Goal: Obtain resource: Download file/media

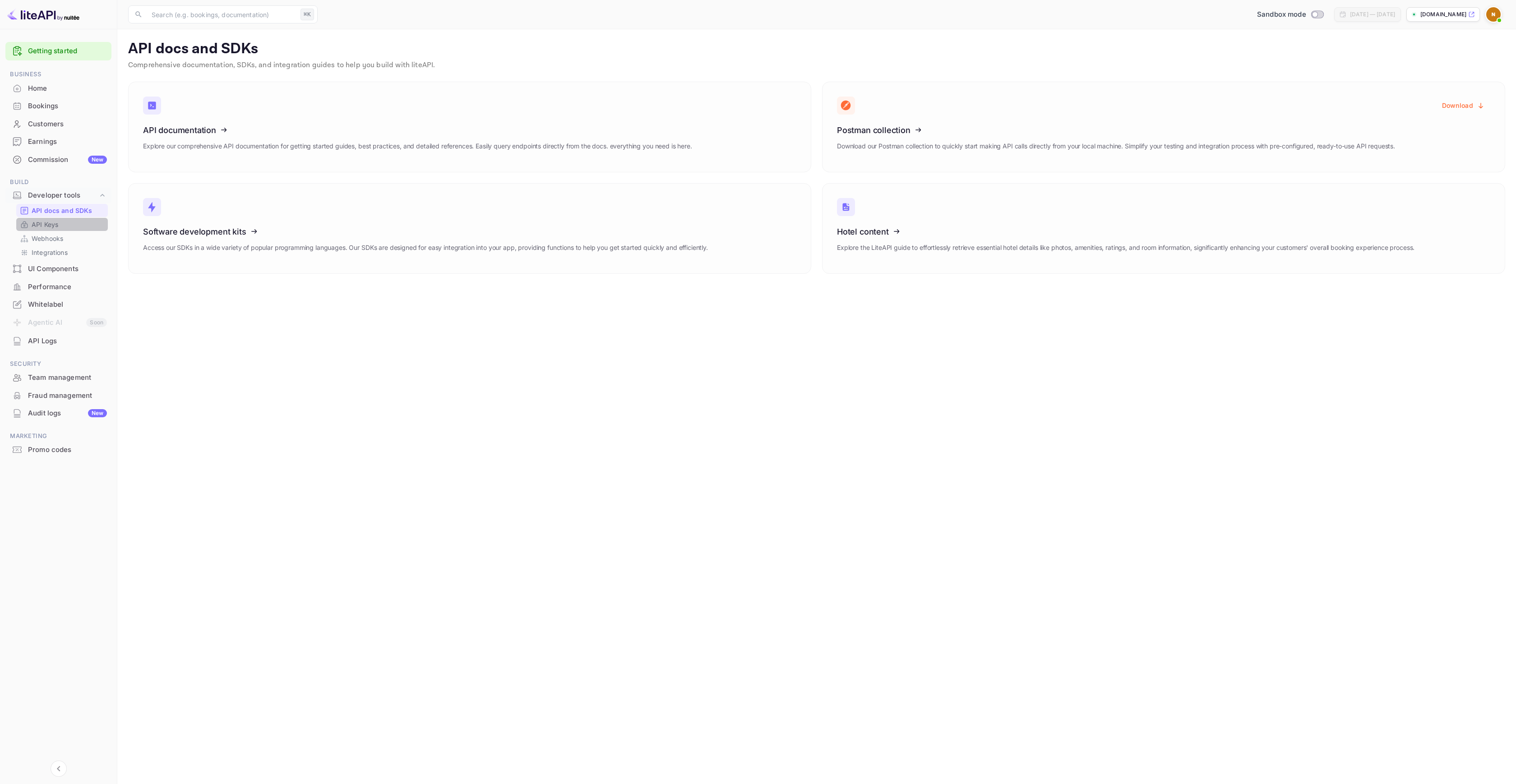
click at [79, 226] on link "API Keys" at bounding box center [61, 225] width 85 height 10
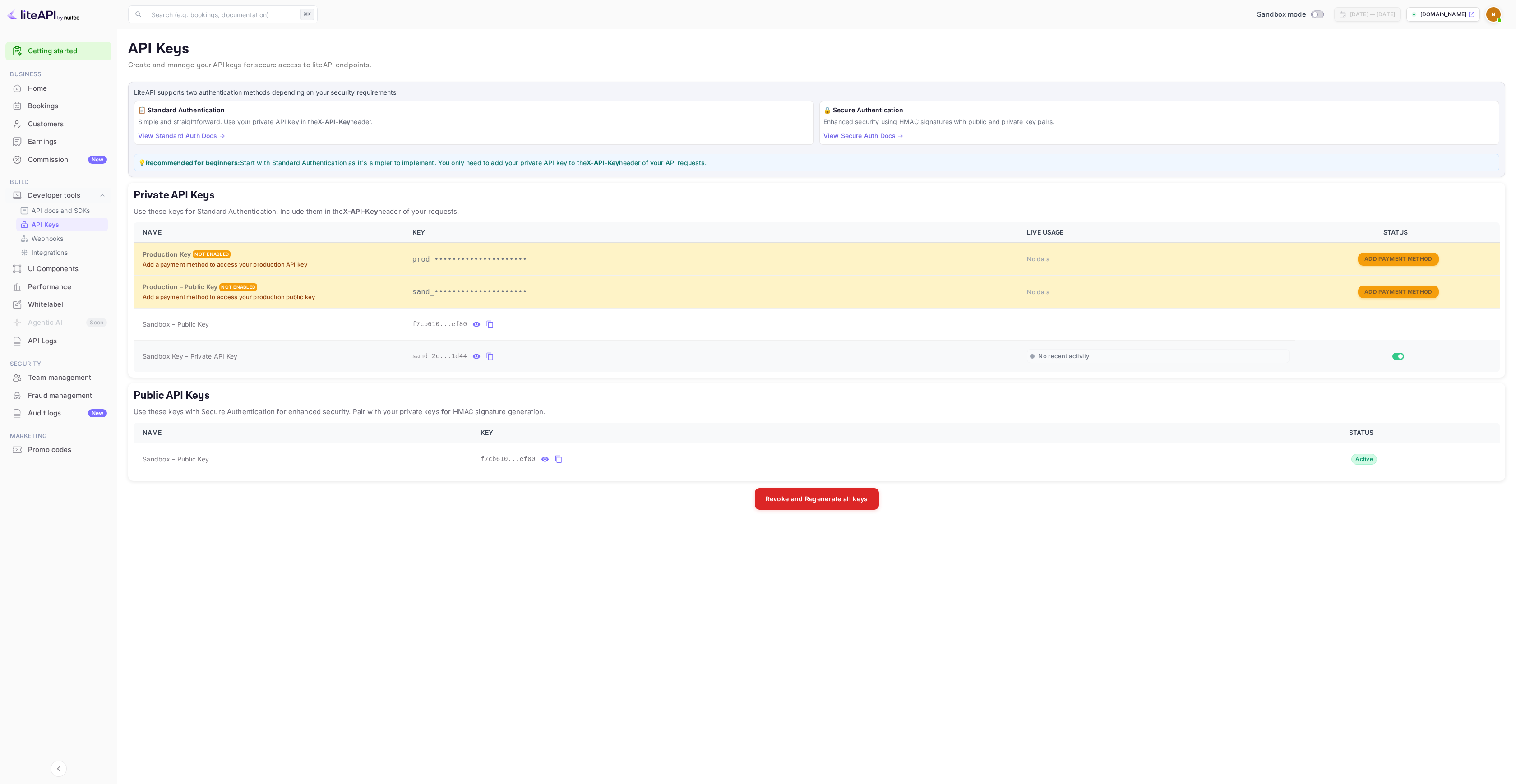
click at [494, 357] on button "private api keys table" at bounding box center [489, 356] width 12 height 14
click at [490, 355] on icon "private api keys table" at bounding box center [489, 356] width 8 height 11
drag, startPoint x: 145, startPoint y: 355, endPoint x: 256, endPoint y: 357, distance: 111.0
click at [256, 357] on div "Sandbox Key – Private API Key" at bounding box center [272, 355] width 259 height 10
click at [297, 356] on div "Sandbox Key – Private API Key" at bounding box center [272, 355] width 259 height 10
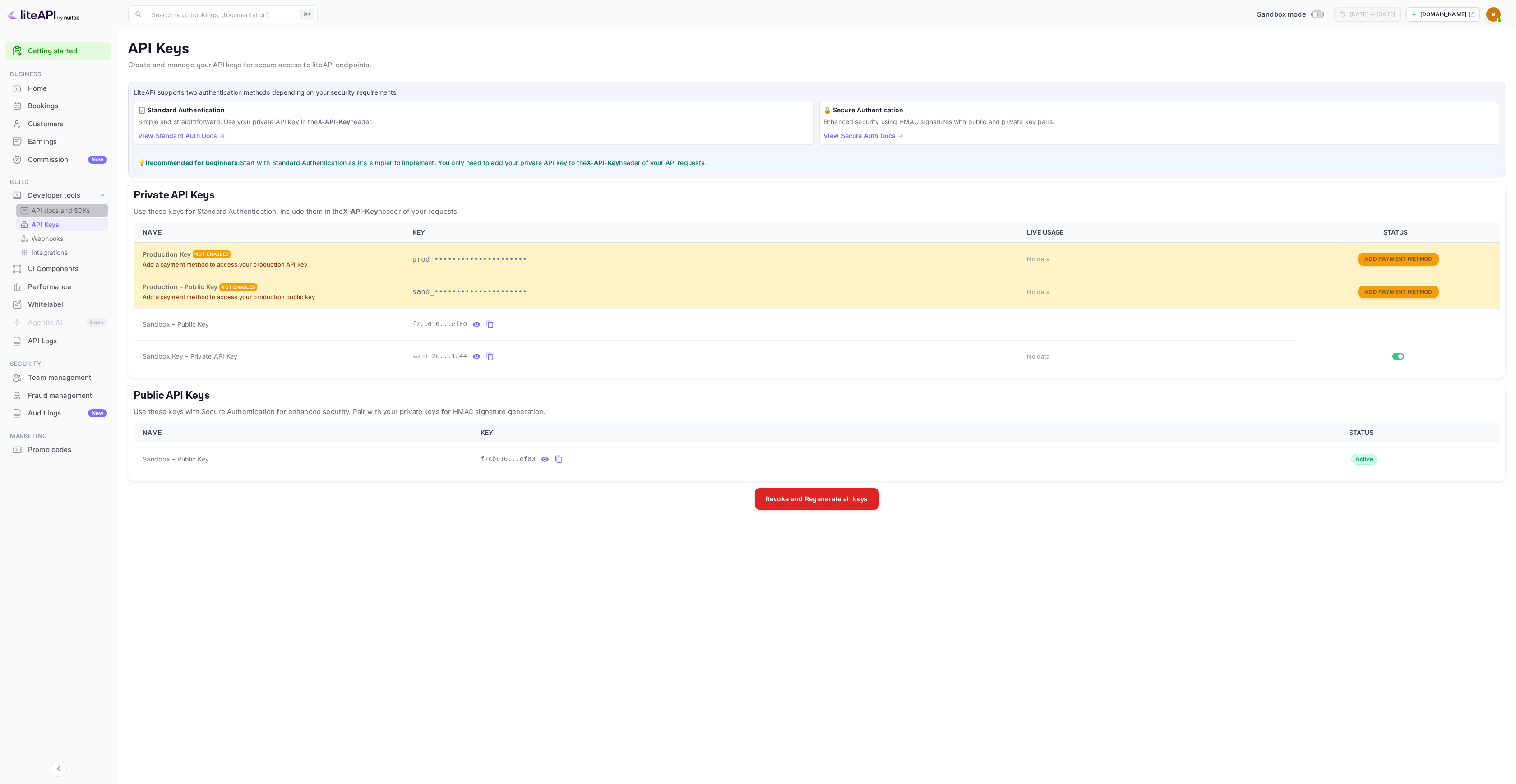
click at [59, 209] on p "API docs and SDKs" at bounding box center [61, 210] width 59 height 10
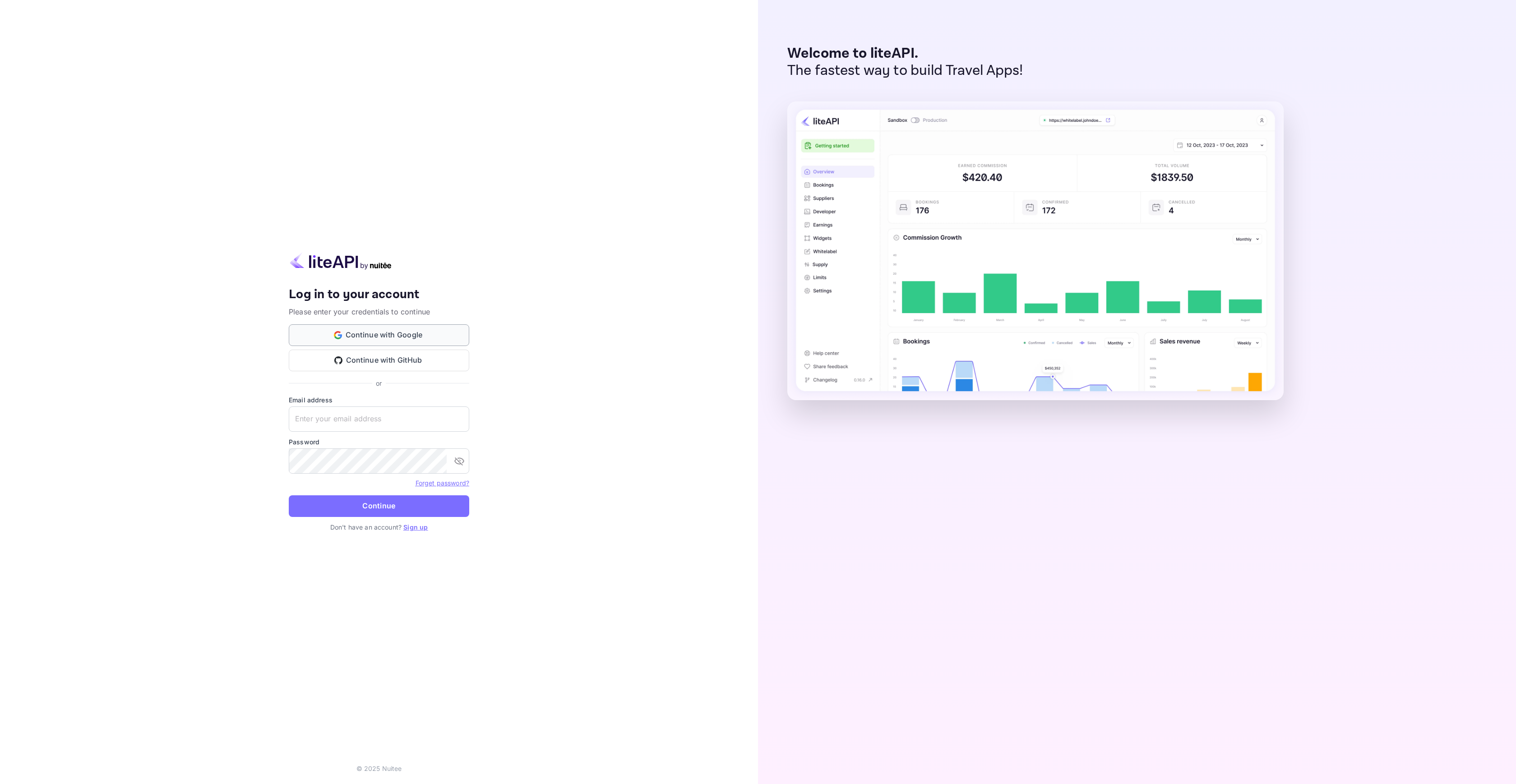
click at [388, 324] on button "Continue with Google" at bounding box center [379, 335] width 180 height 21
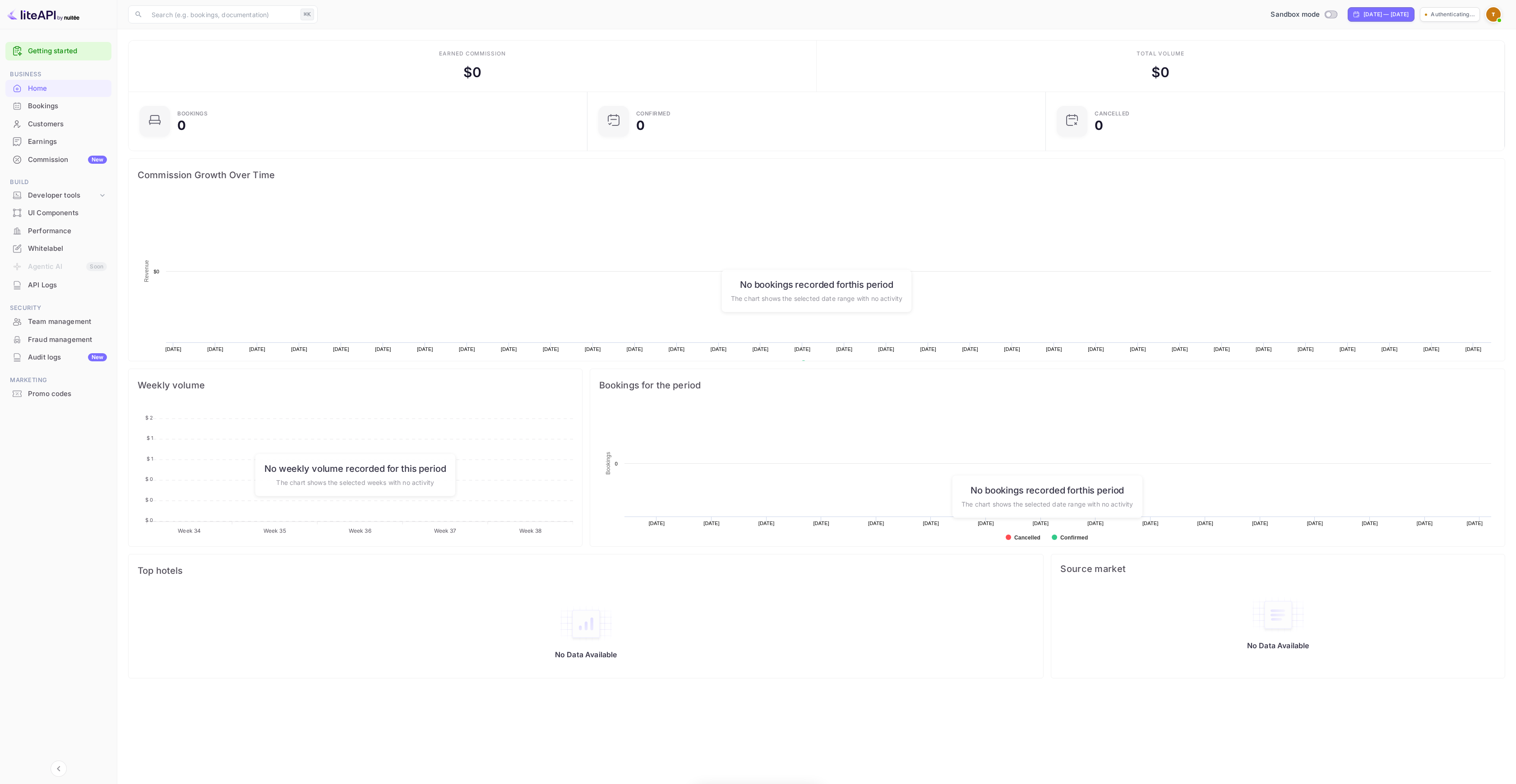
scroll to position [140, 447]
click at [61, 201] on div "Developer tools" at bounding box center [58, 196] width 106 height 16
click at [61, 216] on div "API docs and SDKs" at bounding box center [61, 210] width 92 height 13
click at [84, 210] on p "API docs and SDKs" at bounding box center [61, 210] width 59 height 10
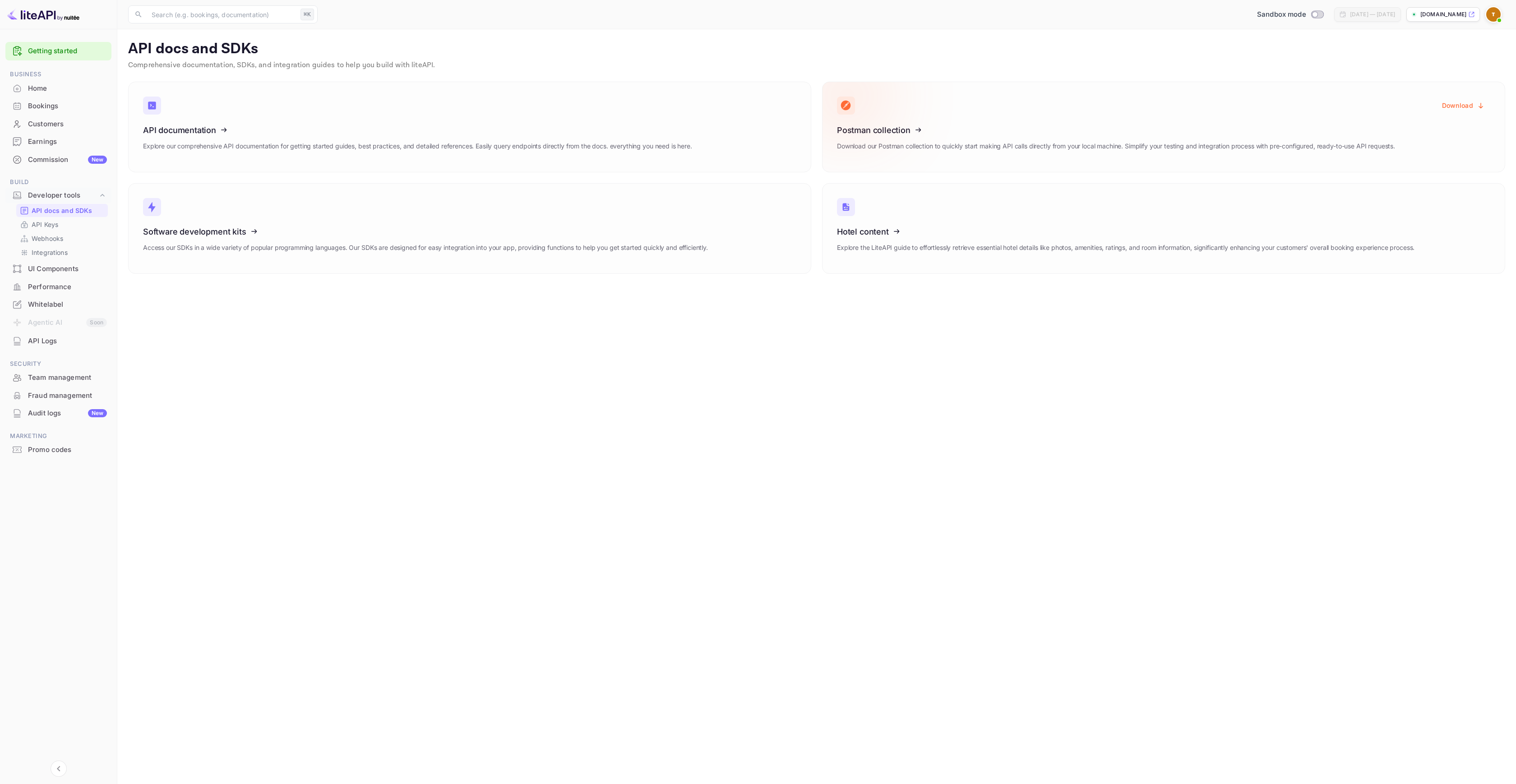
click at [917, 141] on icon at bounding box center [892, 128] width 140 height 93
click at [1275, 127] on h3 "Postman collection" at bounding box center [1116, 130] width 558 height 10
click at [1315, 127] on h3 "Postman collection" at bounding box center [1116, 130] width 558 height 10
click at [1346, 142] on p "Download our Postman collection to quickly start making API calls directly from…" at bounding box center [1116, 145] width 558 height 10
click at [1389, 147] on p "Download our Postman collection to quickly start making API calls directly from…" at bounding box center [1116, 145] width 558 height 10
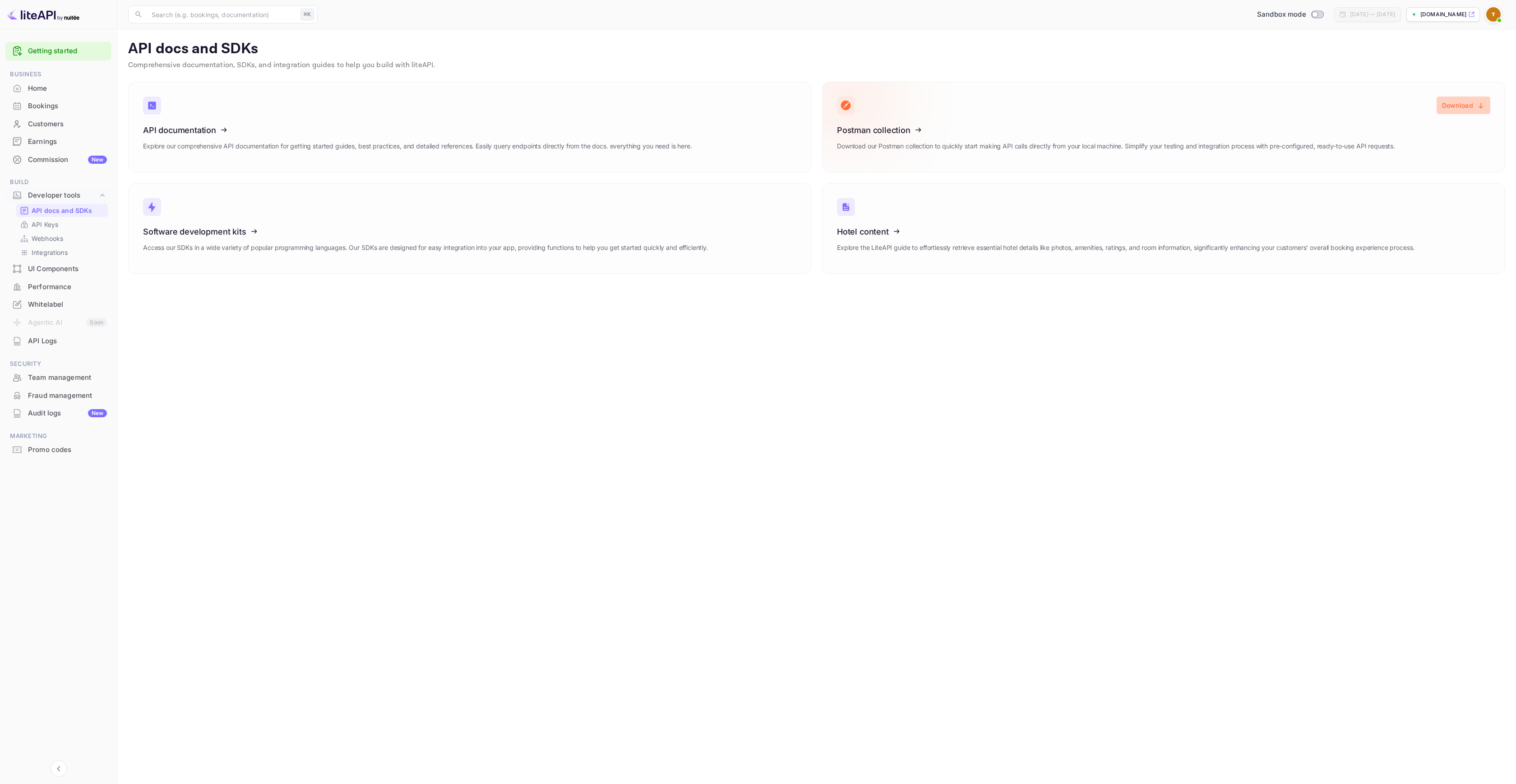
click at [1462, 104] on button "Download" at bounding box center [1463, 105] width 53 height 18
click at [81, 223] on link "API Keys" at bounding box center [61, 225] width 85 height 10
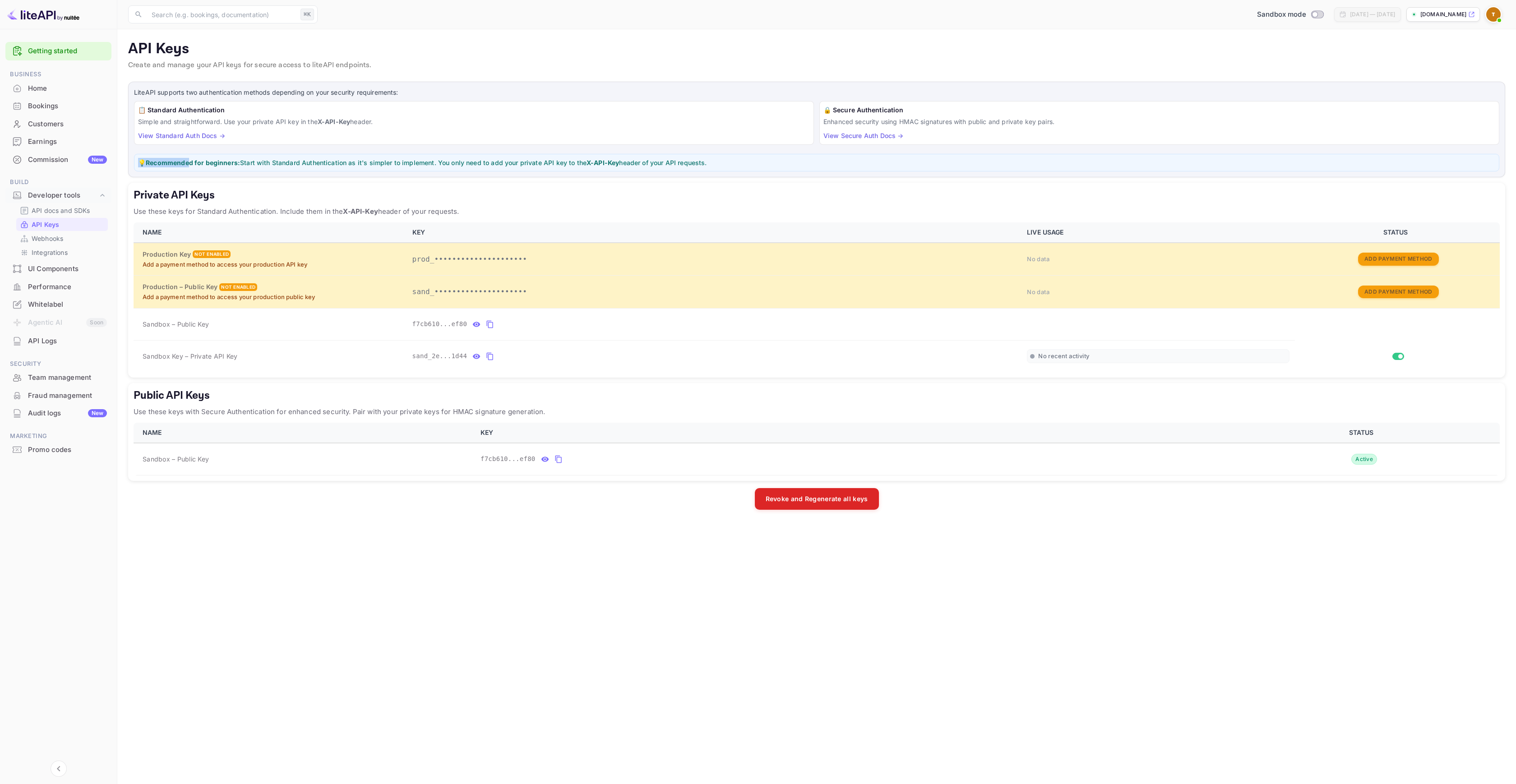
drag, startPoint x: 256, startPoint y: 162, endPoint x: 764, endPoint y: 158, distance: 508.0
click at [764, 158] on div "💡 Recommended for beginners: Start with Standard Authentication as it's simpler…" at bounding box center [816, 163] width 1365 height 18
click at [684, 161] on p "💡 Recommended for beginners: Start with Standard Authentication as it's simpler…" at bounding box center [816, 162] width 1357 height 10
click at [602, 159] on strong "X-API-Key" at bounding box center [602, 162] width 32 height 8
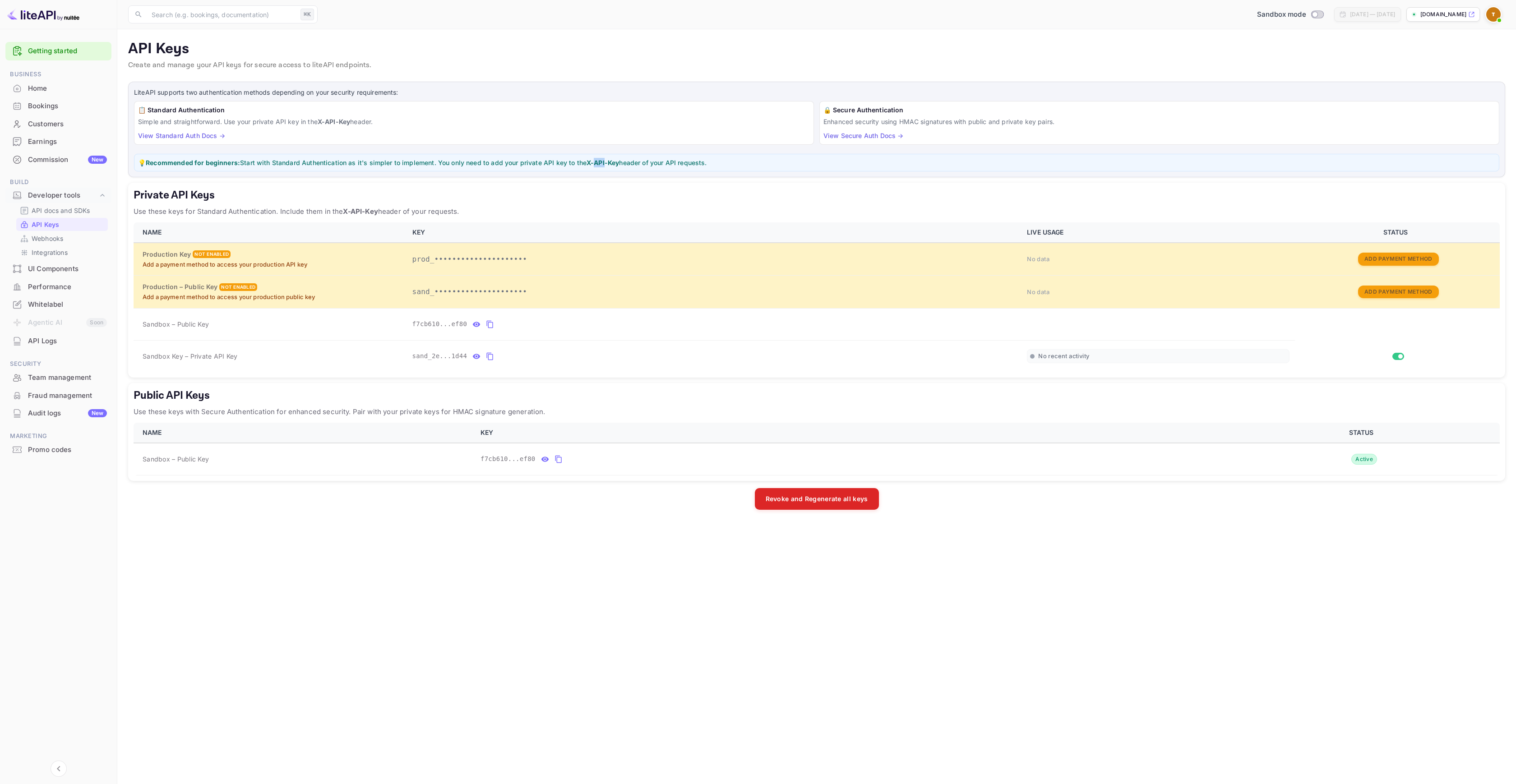
click at [593, 162] on strong "X-API-Key" at bounding box center [602, 162] width 32 height 8
drag, startPoint x: 588, startPoint y: 162, endPoint x: 617, endPoint y: 164, distance: 29.1
click at [617, 164] on strong "X-API-Key" at bounding box center [602, 162] width 32 height 8
click at [492, 355] on icon "private api keys table" at bounding box center [489, 356] width 8 height 11
click at [60, 209] on p "API docs and SDKs" at bounding box center [61, 210] width 59 height 10
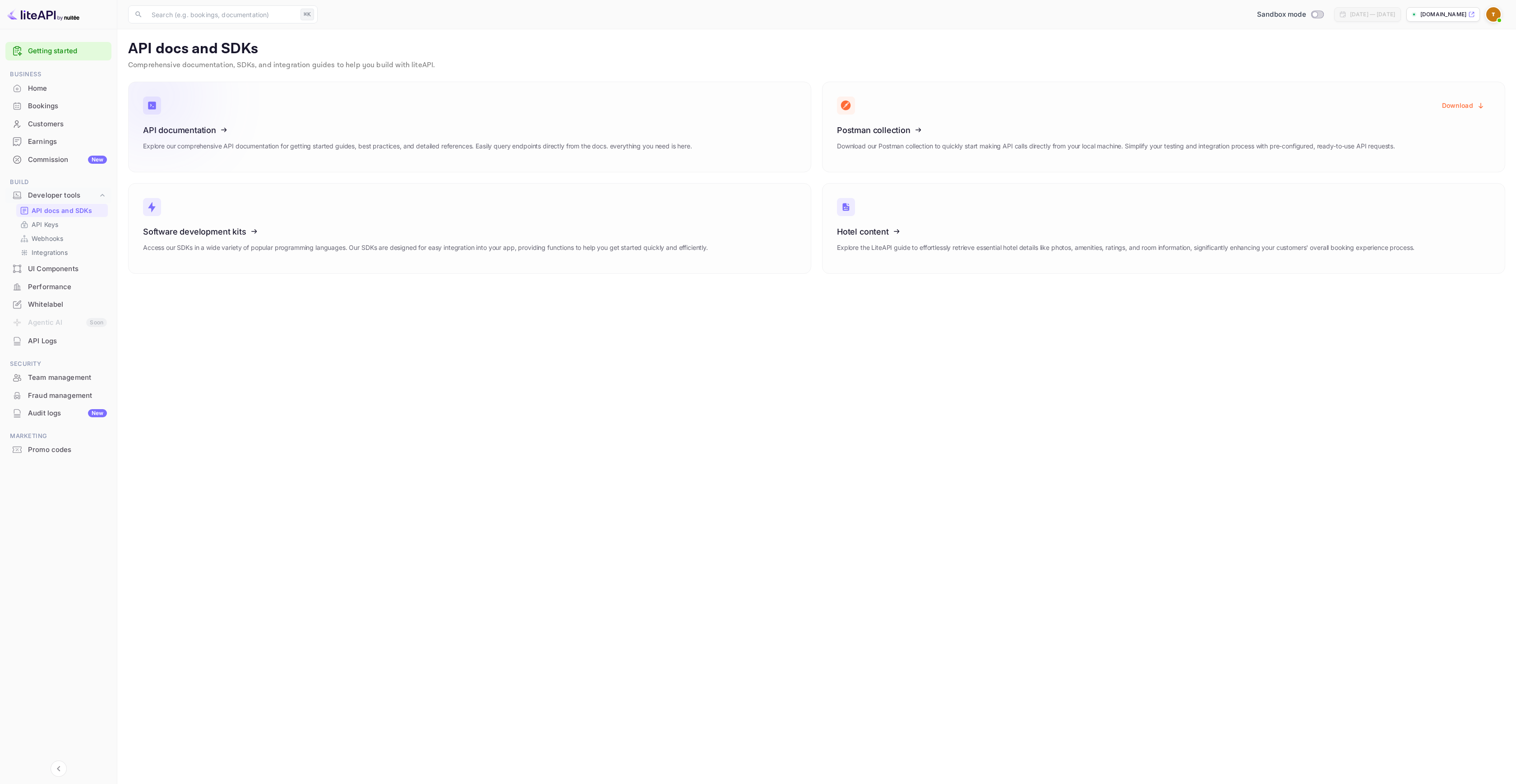
click at [203, 128] on icon at bounding box center [198, 128] width 140 height 93
